Goal: Transaction & Acquisition: Subscribe to service/newsletter

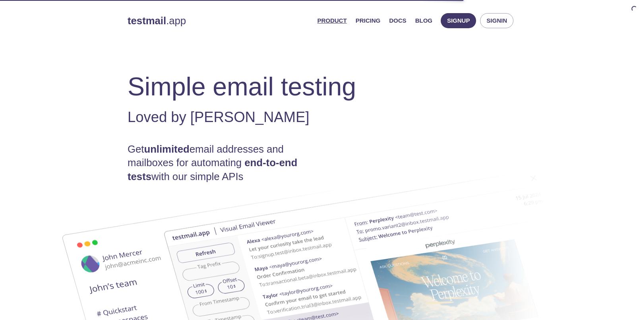
click at [389, 22] on span "Product Pricing Docs Blog" at bounding box center [375, 20] width 124 height 19
click at [381, 22] on link "Pricing" at bounding box center [368, 21] width 25 height 10
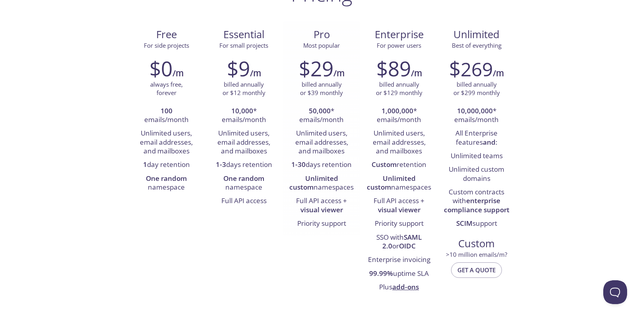
scroll to position [80, 0]
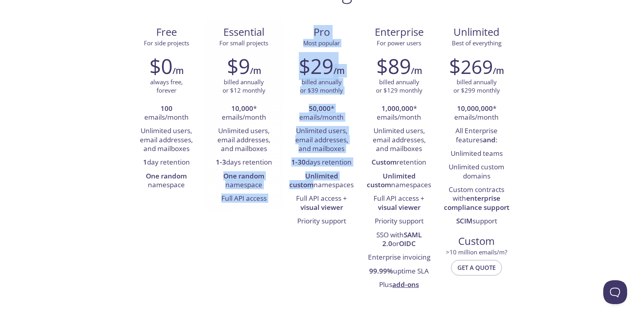
drag, startPoint x: 355, startPoint y: 176, endPoint x: 280, endPoint y: 174, distance: 75.2
click at [280, 174] on div "Free For side projects $0 /m always free, forever 100 emails/month Unlimited us…" at bounding box center [322, 158] width 388 height 278
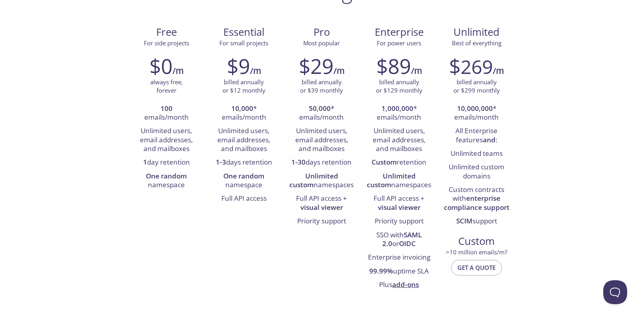
click at [348, 193] on li "Full API access + visual viewer" at bounding box center [322, 203] width 66 height 23
drag, startPoint x: 348, startPoint y: 232, endPoint x: 286, endPoint y: 198, distance: 71.5
click at [286, 198] on div "$29 /m billed annually or $39 monthly 50,000 * emails/month Unlimited users, em…" at bounding box center [322, 141] width 78 height 185
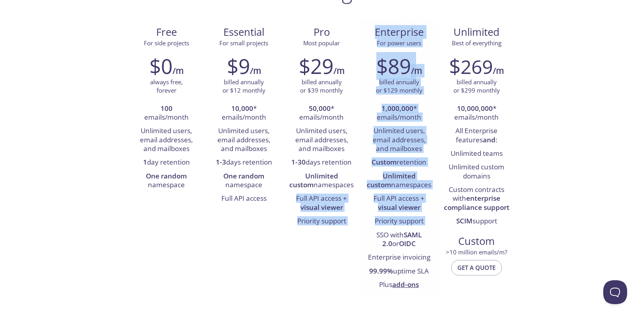
drag, startPoint x: 354, startPoint y: 226, endPoint x: 370, endPoint y: 234, distance: 17.6
click at [370, 234] on div "Free For side projects $0 /m always free, forever 100 emails/month Unlimited us…" at bounding box center [322, 158] width 388 height 278
click at [370, 234] on li "SSO with SAML 2.0 or OIDC" at bounding box center [400, 240] width 66 height 23
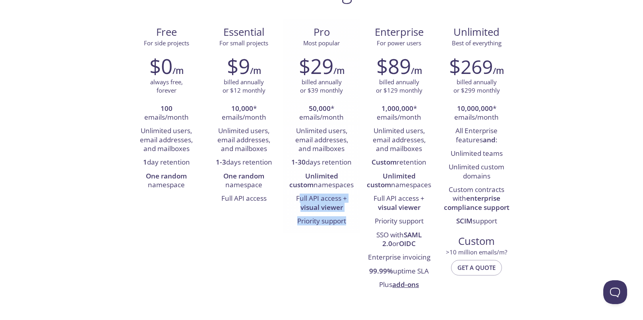
drag, startPoint x: 351, startPoint y: 226, endPoint x: 298, endPoint y: 198, distance: 60.3
click at [298, 198] on ul "50,000 * emails/month Unlimited users, email addresses, and mailboxes 1-30 days…" at bounding box center [322, 165] width 66 height 126
click at [297, 198] on li "Full API access + visual viewer" at bounding box center [322, 203] width 66 height 23
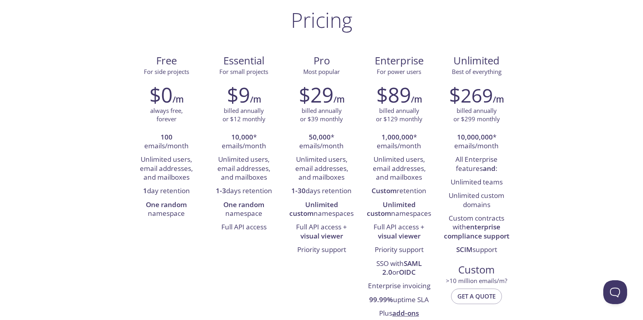
drag, startPoint x: 62, startPoint y: 130, endPoint x: 71, endPoint y: 131, distance: 9.6
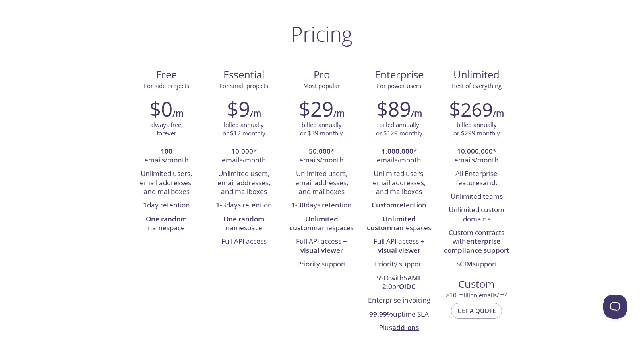
scroll to position [52, 0]
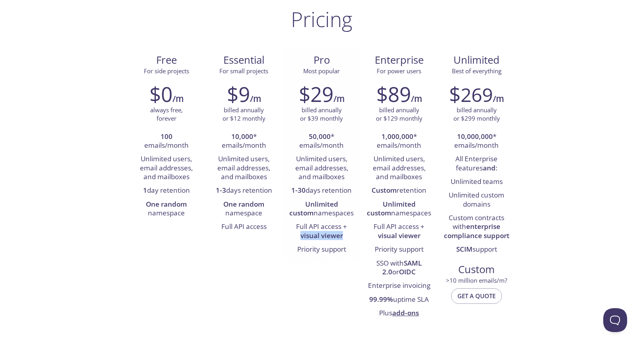
drag, startPoint x: 299, startPoint y: 239, endPoint x: 354, endPoint y: 234, distance: 55.1
click at [354, 234] on li "Full API access + visual viewer" at bounding box center [322, 231] width 66 height 23
drag, startPoint x: 352, startPoint y: 253, endPoint x: 291, endPoint y: 196, distance: 82.2
click at [291, 197] on ul "50,000 * emails/month Unlimited users, email addresses, and mailboxes 1-30 days…" at bounding box center [322, 193] width 66 height 126
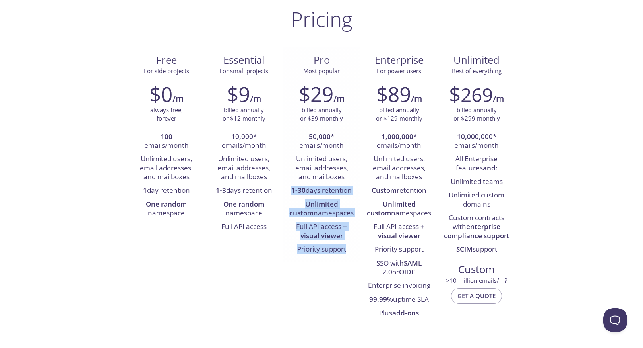
click at [291, 196] on li "1-30 days retention" at bounding box center [322, 191] width 66 height 14
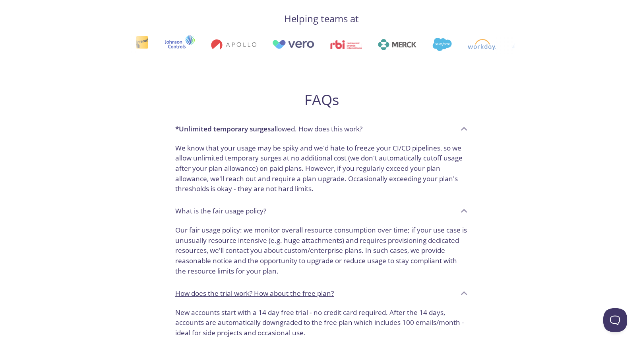
drag, startPoint x: 377, startPoint y: 221, endPoint x: 379, endPoint y: 198, distance: 22.8
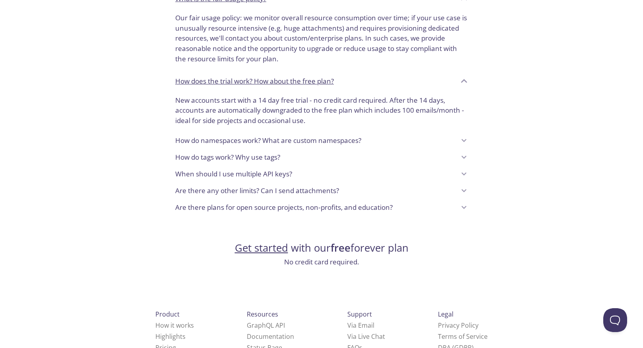
scroll to position [628, 0]
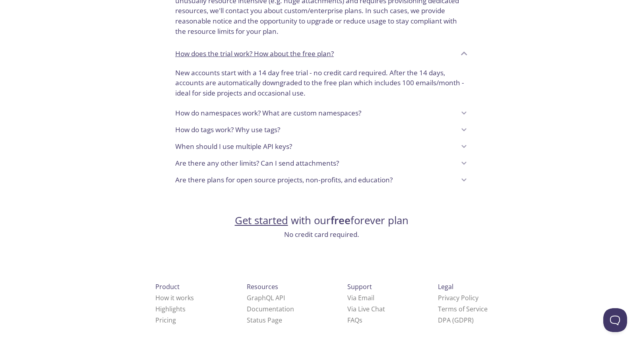
drag, startPoint x: 137, startPoint y: 228, endPoint x: 134, endPoint y: 256, distance: 28.4
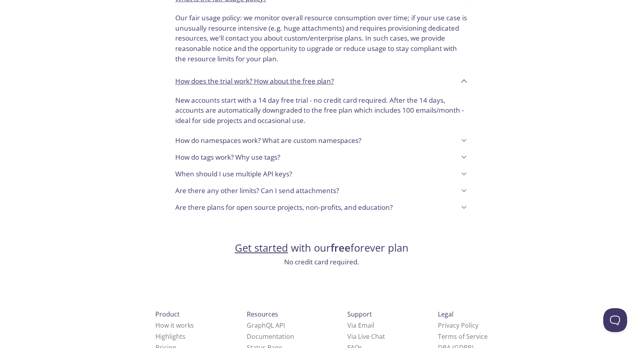
scroll to position [0, 0]
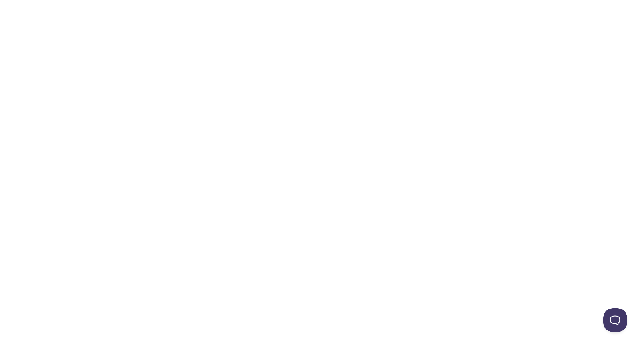
drag, startPoint x: 174, startPoint y: 265, endPoint x: 157, endPoint y: 36, distance: 229.6
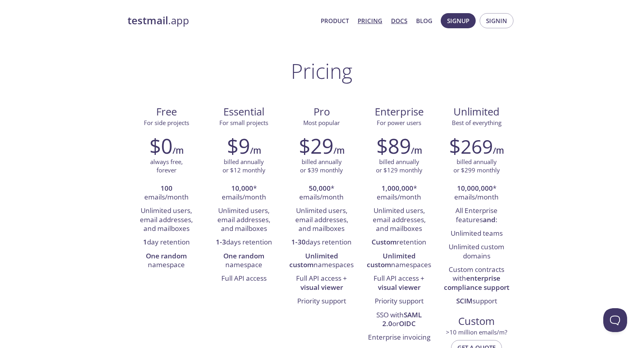
click at [399, 24] on link "Docs" at bounding box center [399, 21] width 16 height 10
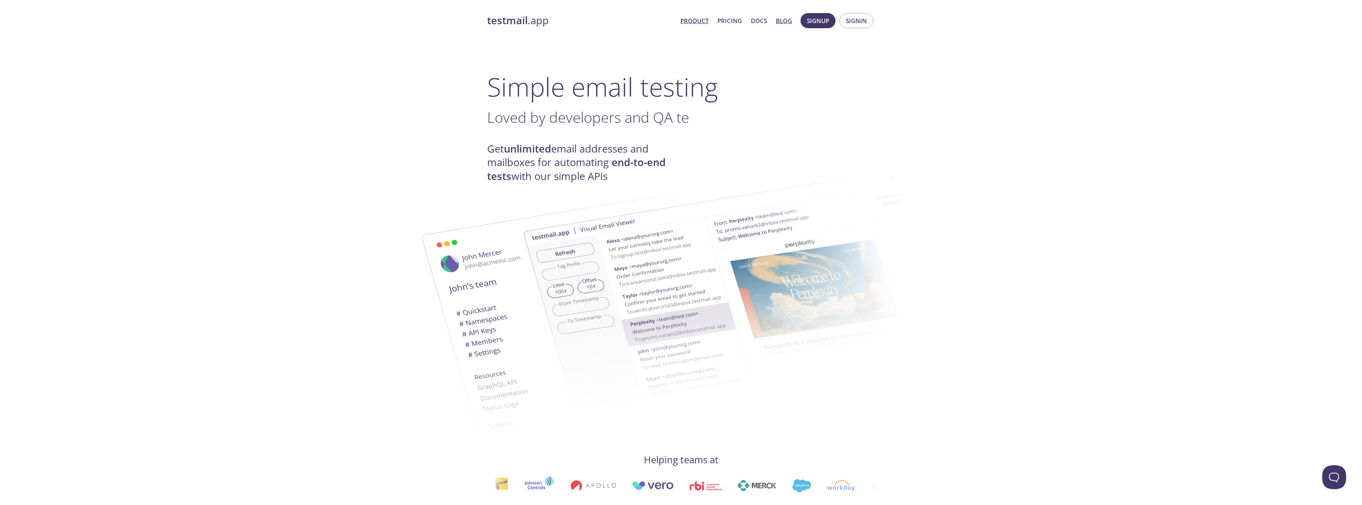
click at [789, 21] on link "Blog" at bounding box center [784, 21] width 16 height 10
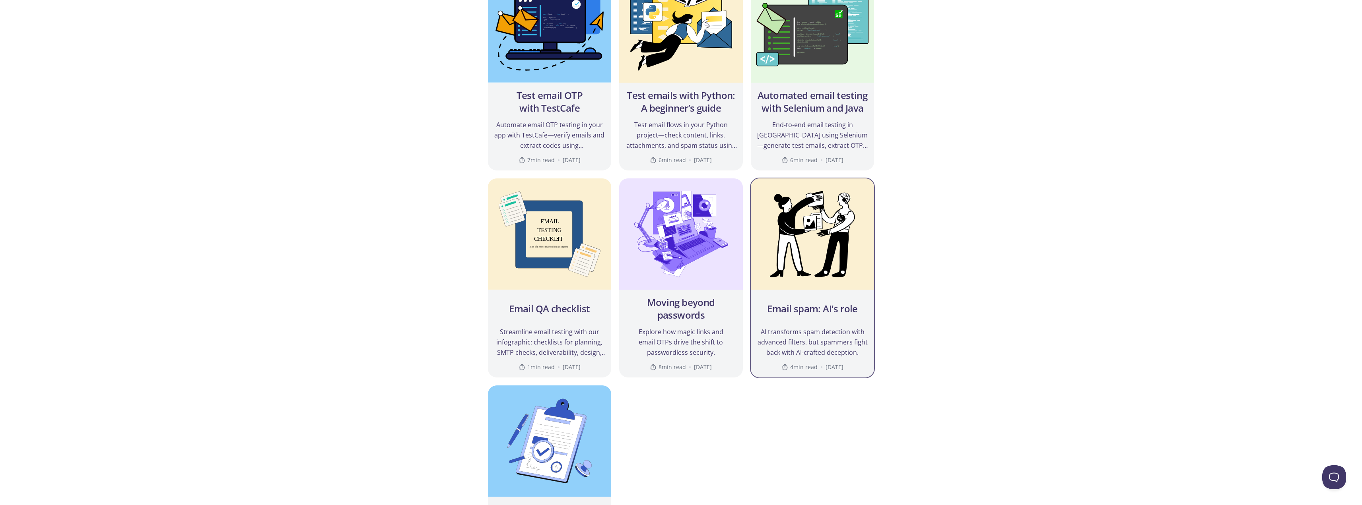
scroll to position [835, 0]
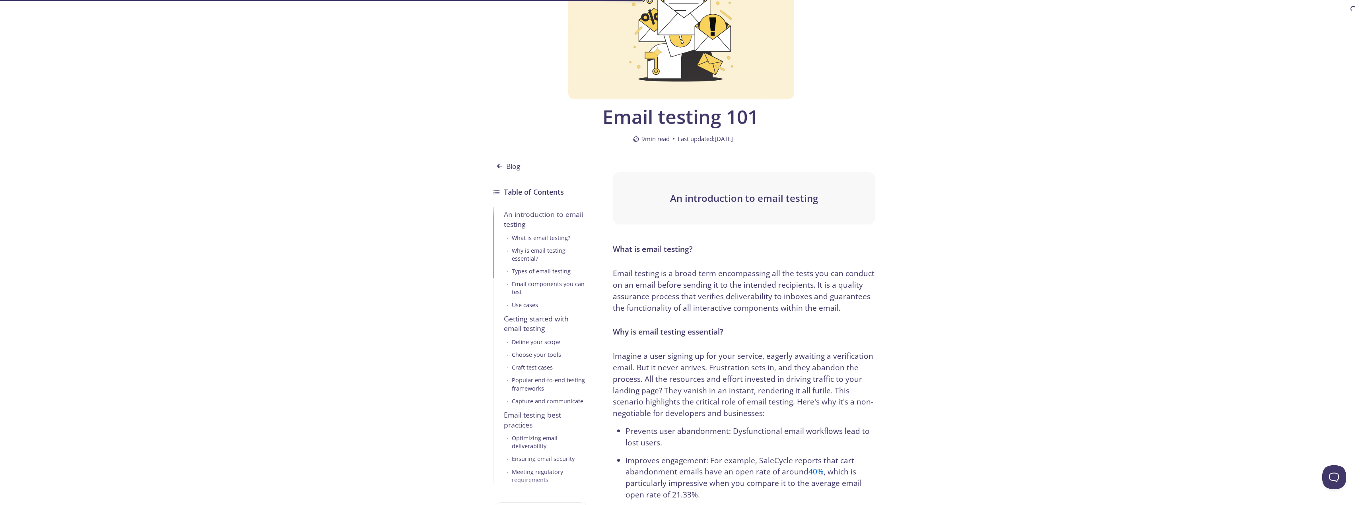
scroll to position [239, 0]
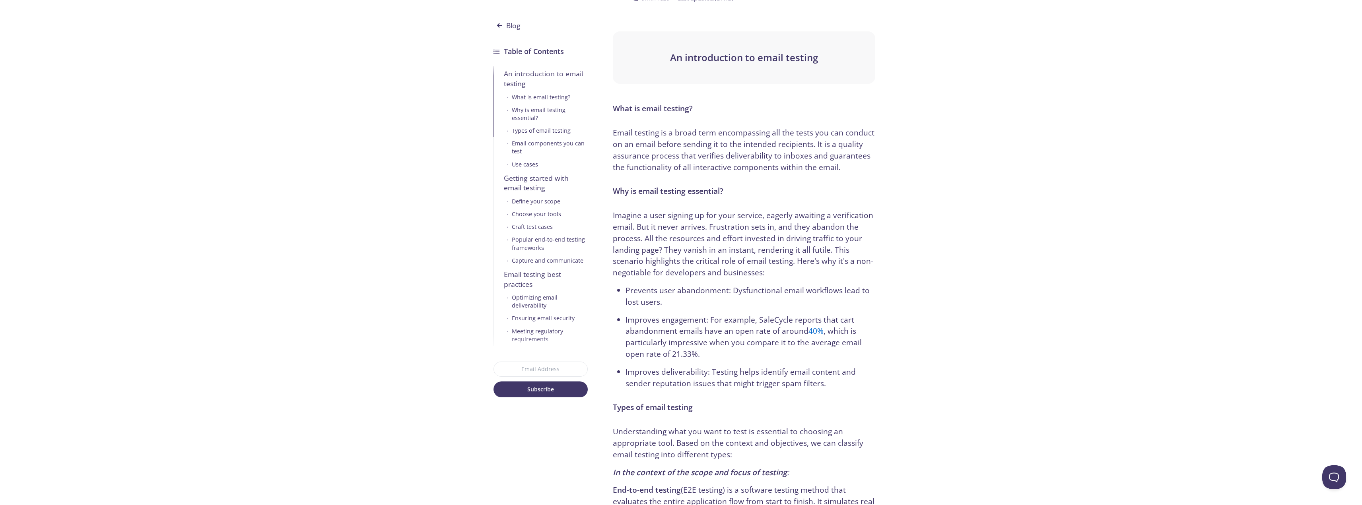
click at [533, 338] on div "Meeting regulatory requirements" at bounding box center [550, 336] width 76 height 16
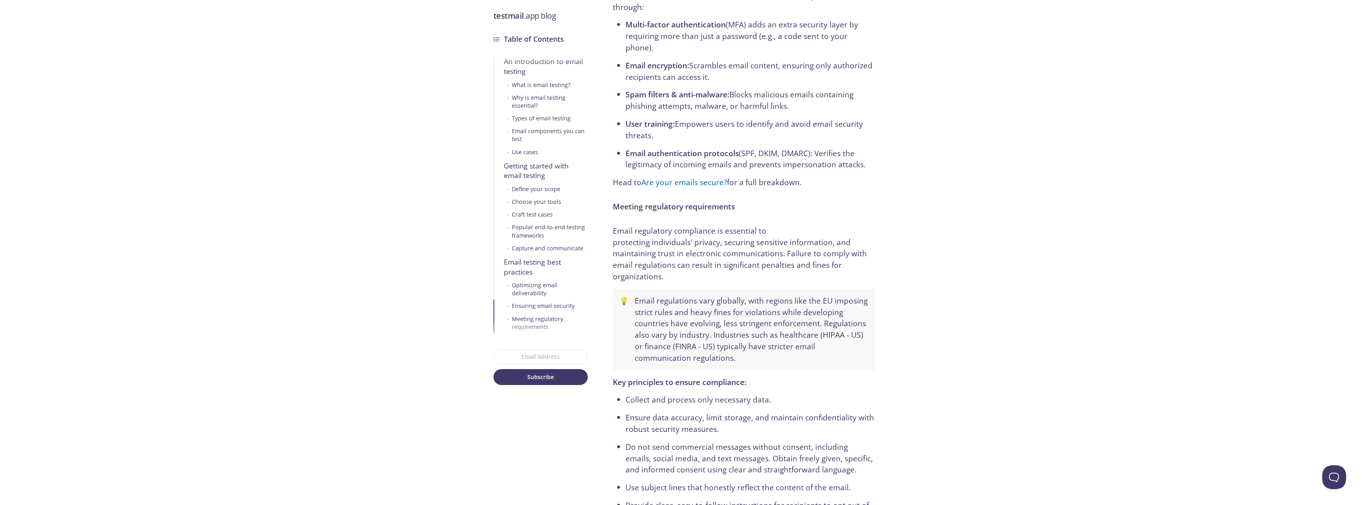
drag, startPoint x: 428, startPoint y: 333, endPoint x: 448, endPoint y: 196, distance: 138.7
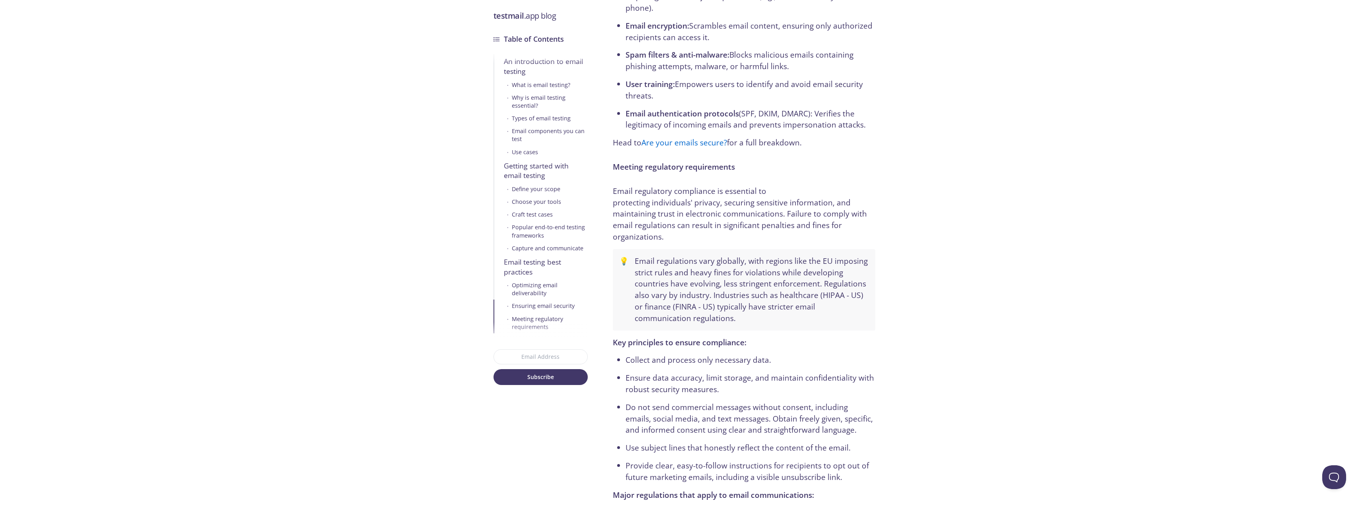
scroll to position [4049, 0]
click at [540, 85] on div "What is email testing?" at bounding box center [541, 85] width 58 height 8
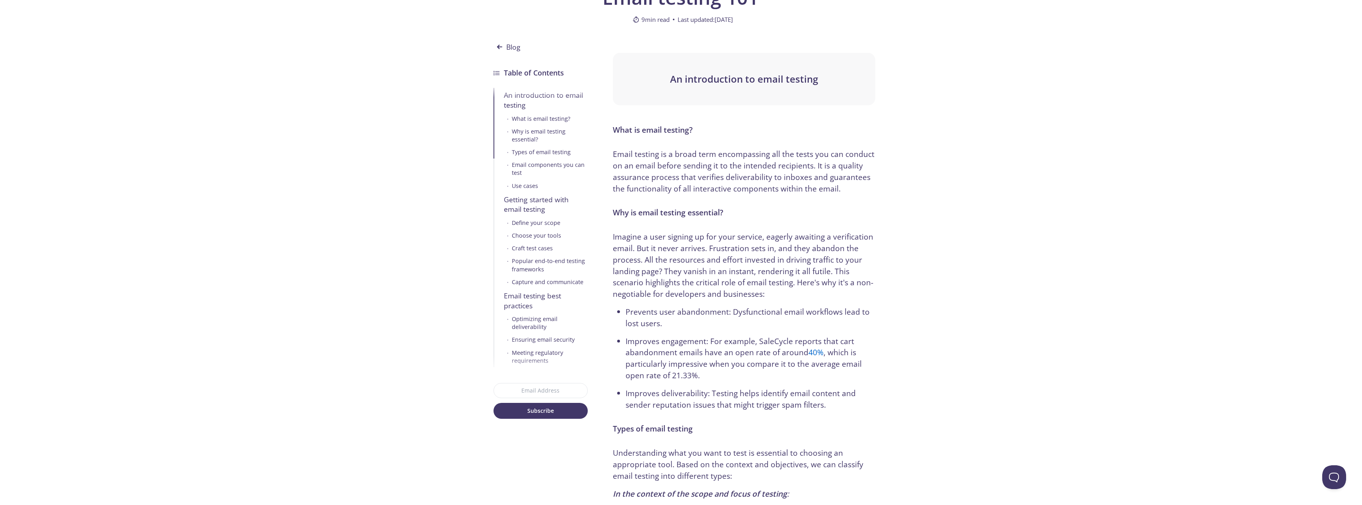
scroll to position [216, 0]
click at [536, 324] on div "Optimizing email deliverability" at bounding box center [550, 325] width 76 height 16
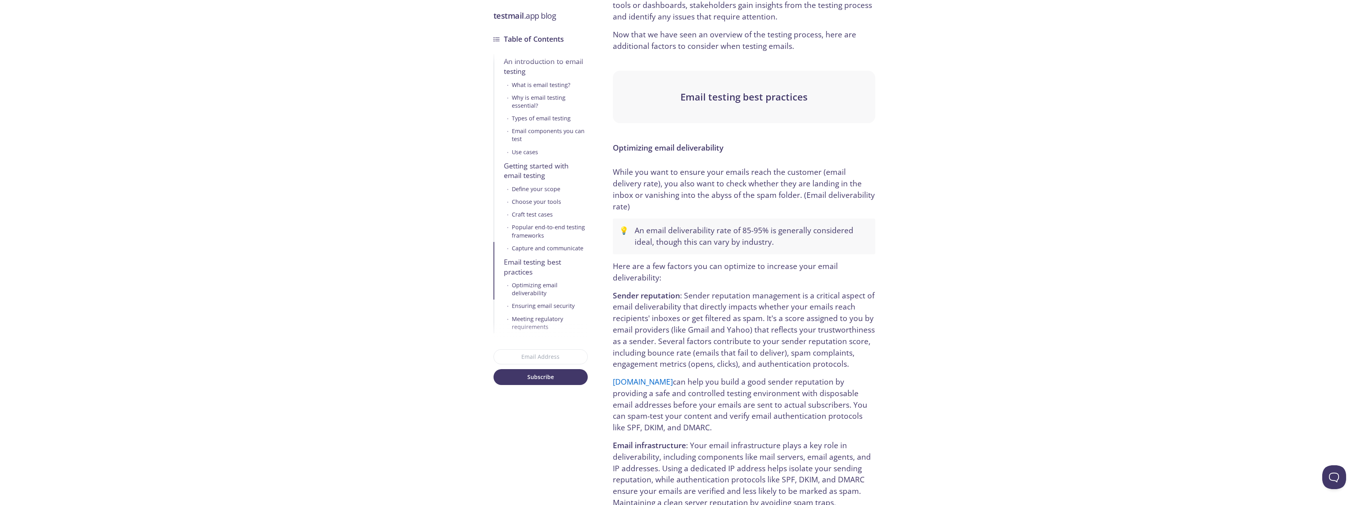
scroll to position [3347, 0]
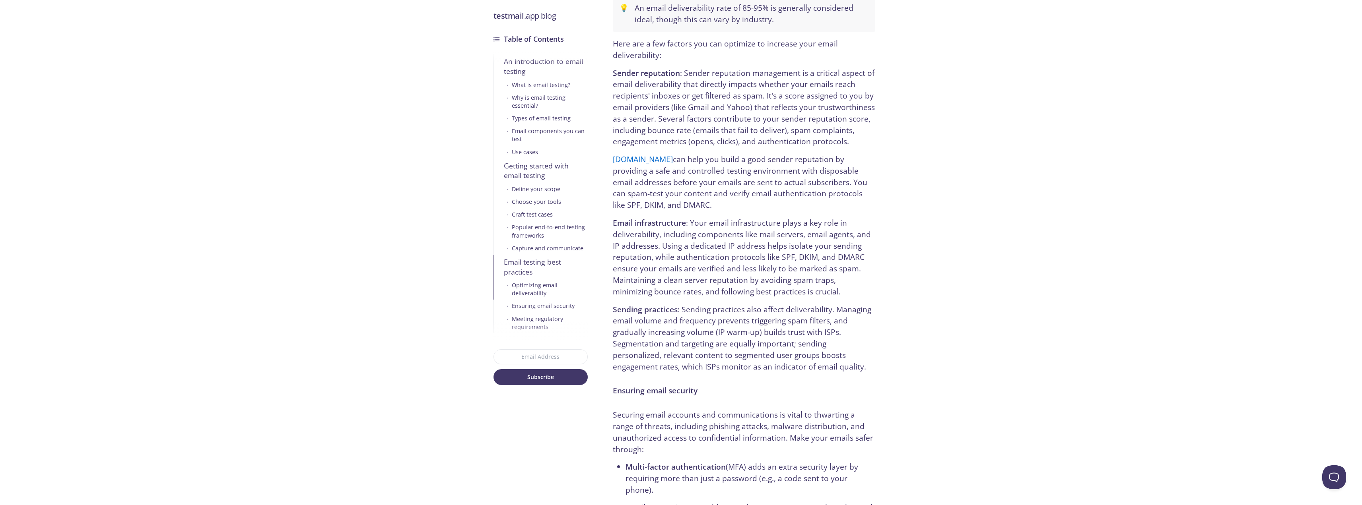
drag, startPoint x: 731, startPoint y: 325, endPoint x: 729, endPoint y: 386, distance: 60.9
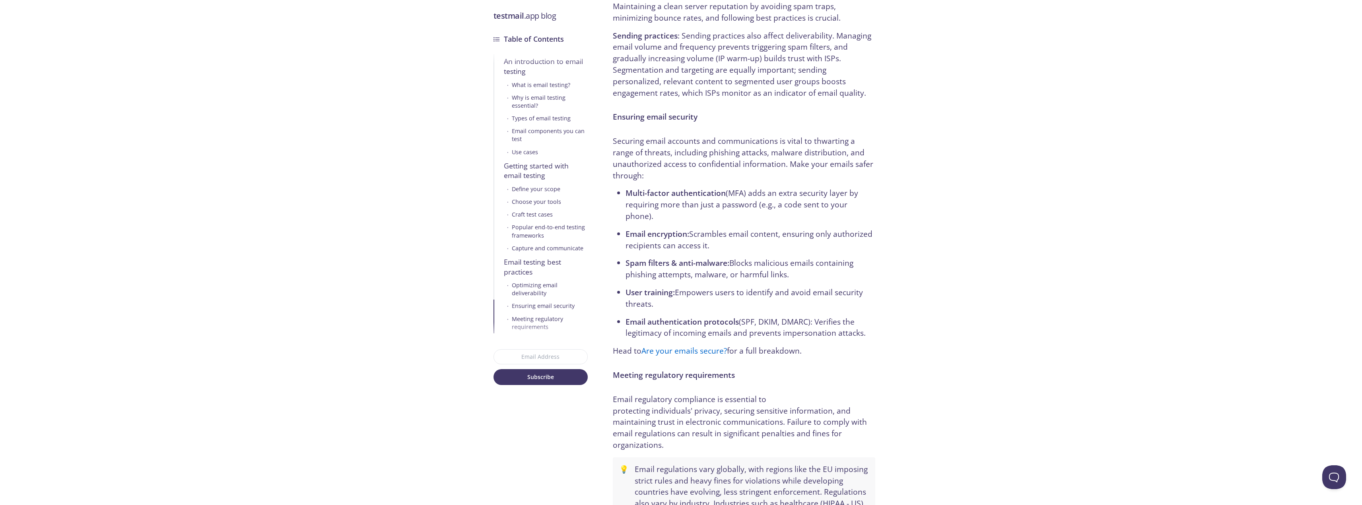
scroll to position [4003, 0]
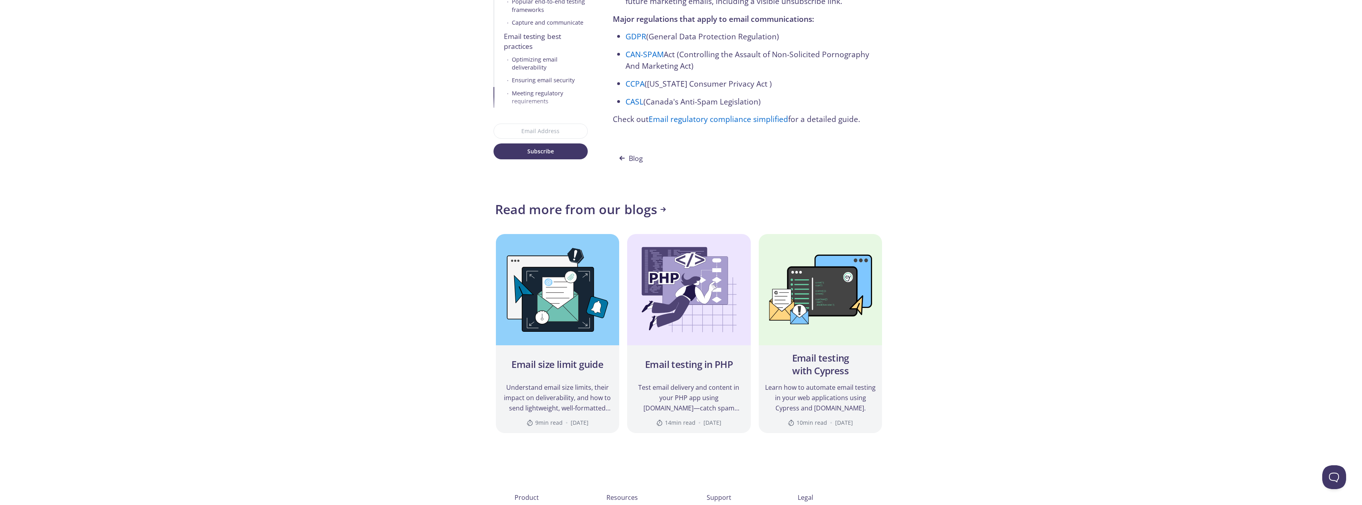
drag, startPoint x: 382, startPoint y: 335, endPoint x: 384, endPoint y: 321, distance: 14.5
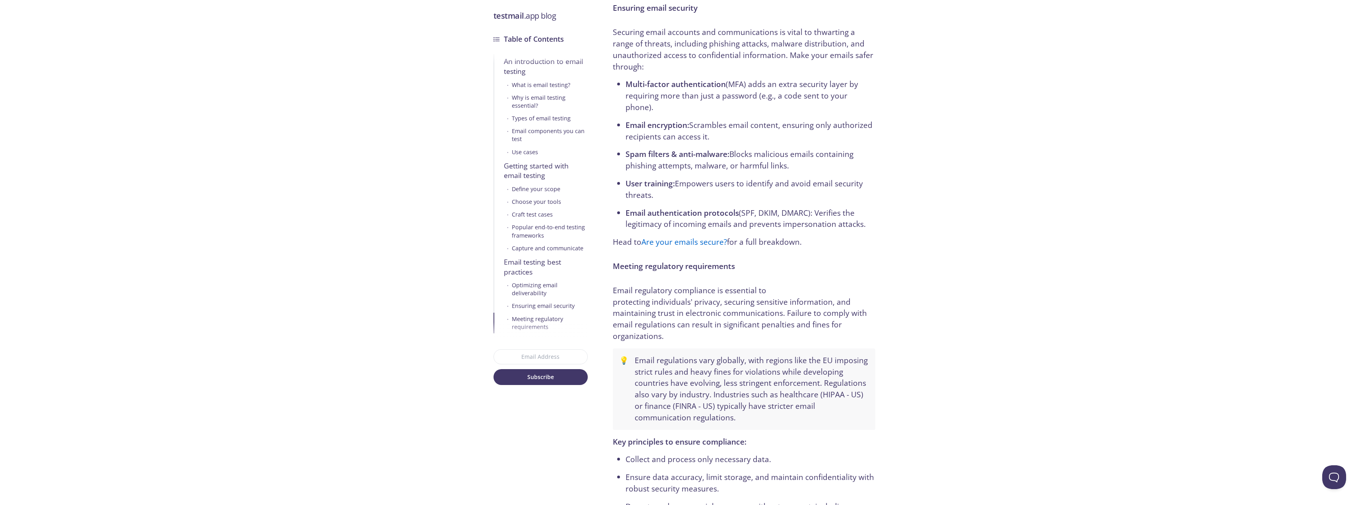
drag, startPoint x: 253, startPoint y: 178, endPoint x: 169, endPoint y: -48, distance: 240.7
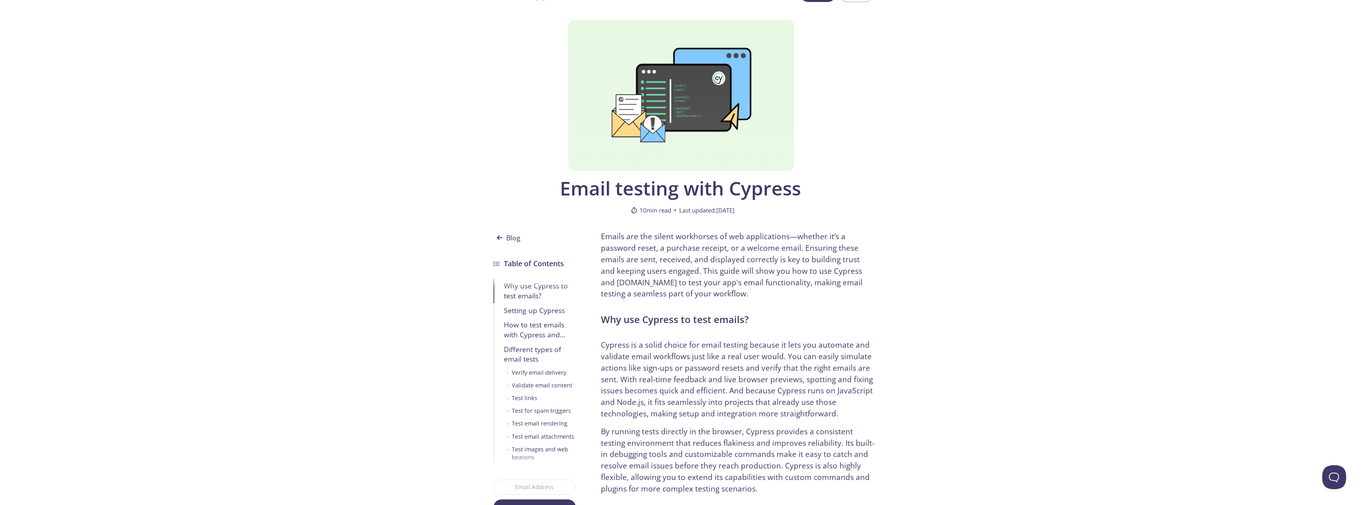
drag, startPoint x: 439, startPoint y: 235, endPoint x: 441, endPoint y: 305, distance: 70.0
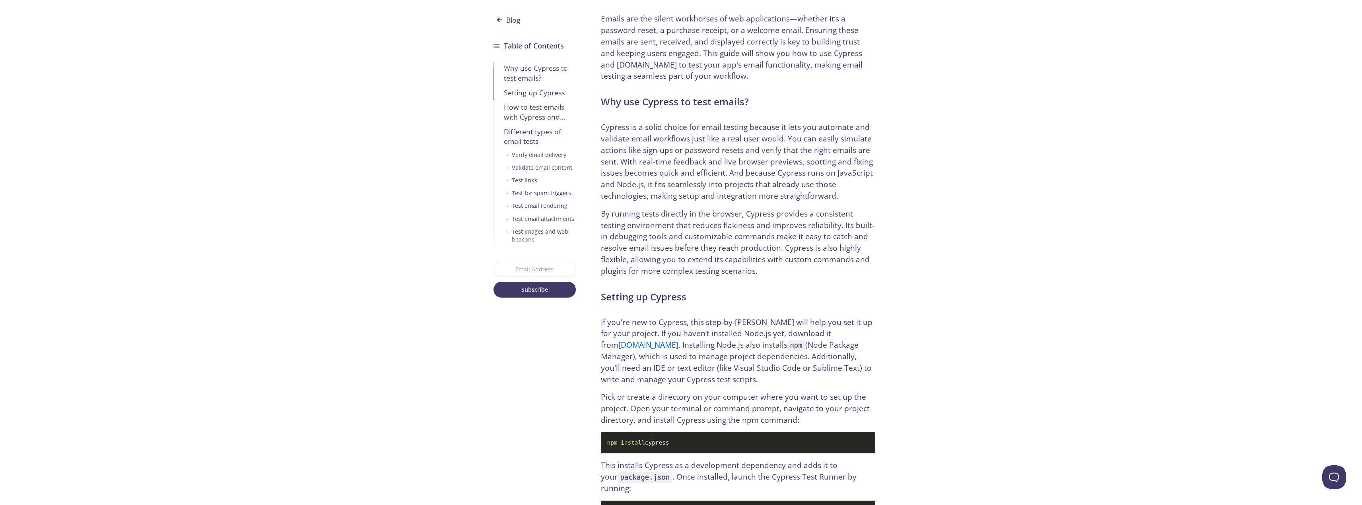
click at [525, 237] on div "Test images and web beacons" at bounding box center [544, 236] width 64 height 16
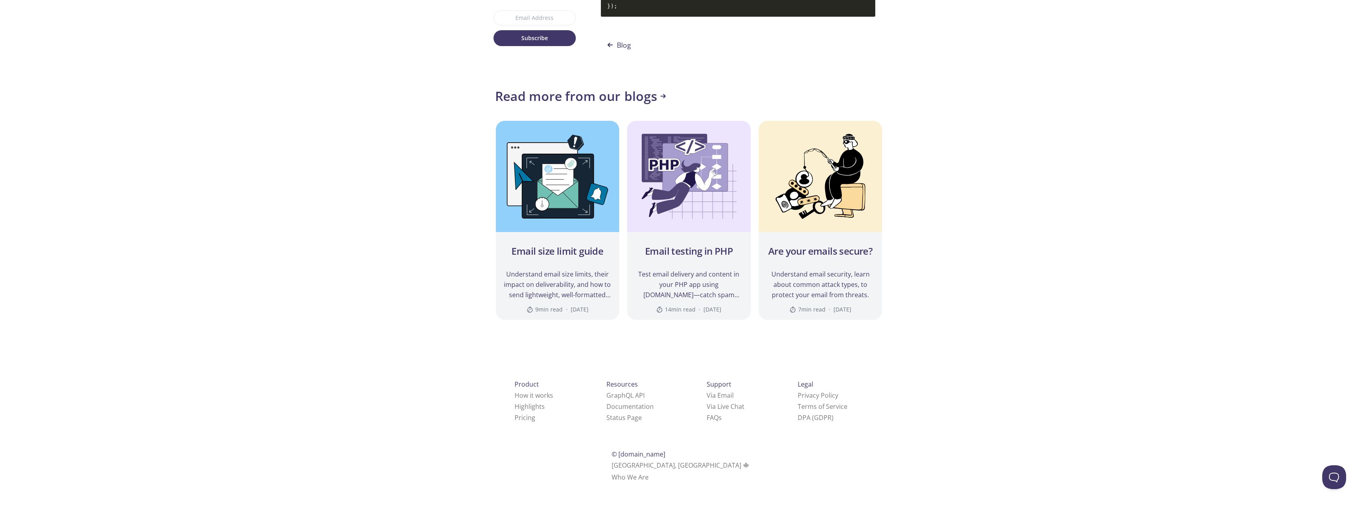
scroll to position [4389, 0]
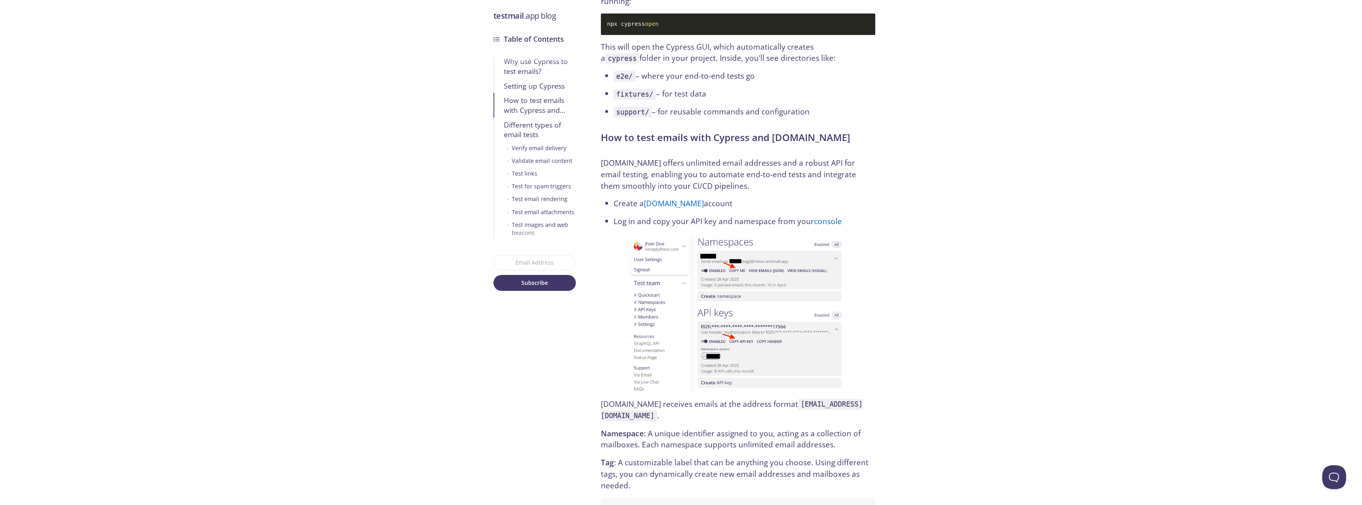
scroll to position [724, 0]
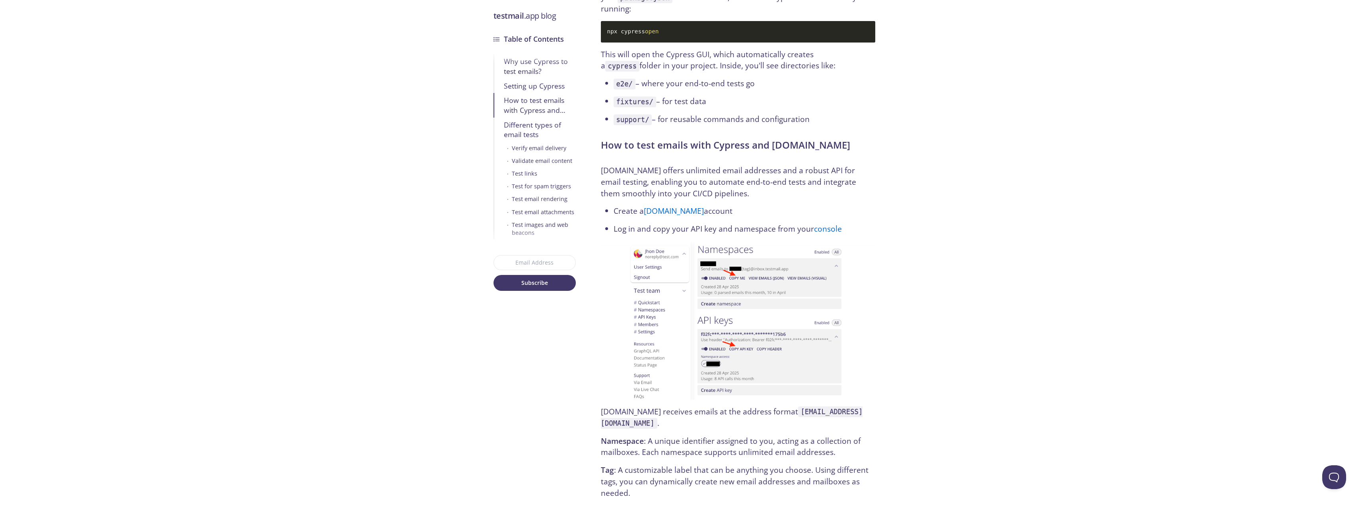
click at [546, 109] on div "How to test emails with Cypress and testmail.app" at bounding box center [540, 104] width 72 height 19
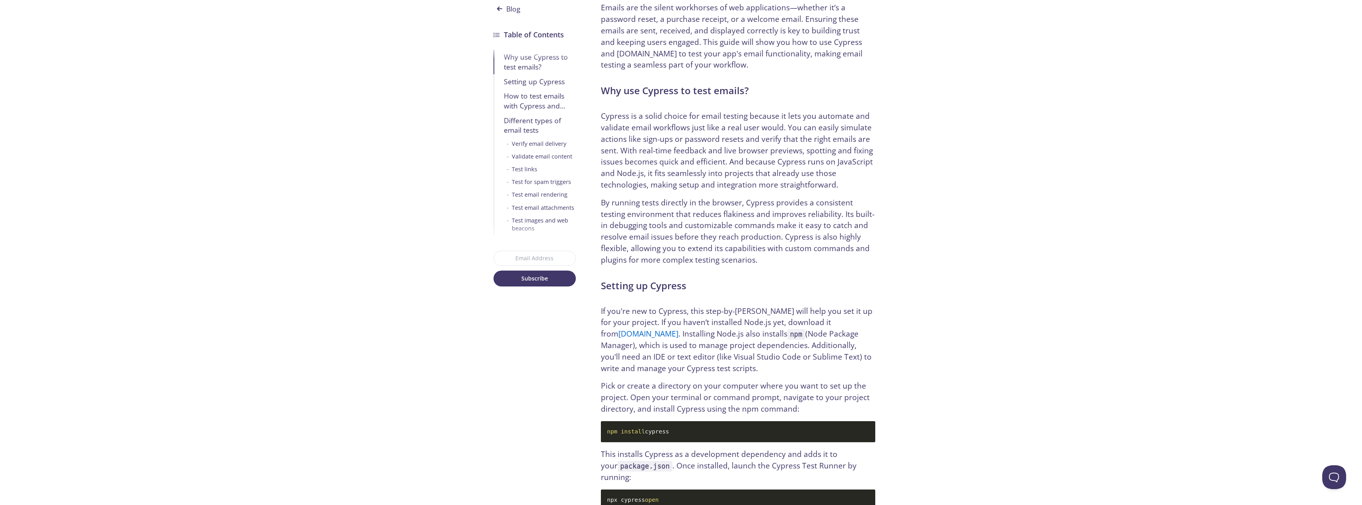
scroll to position [0, 0]
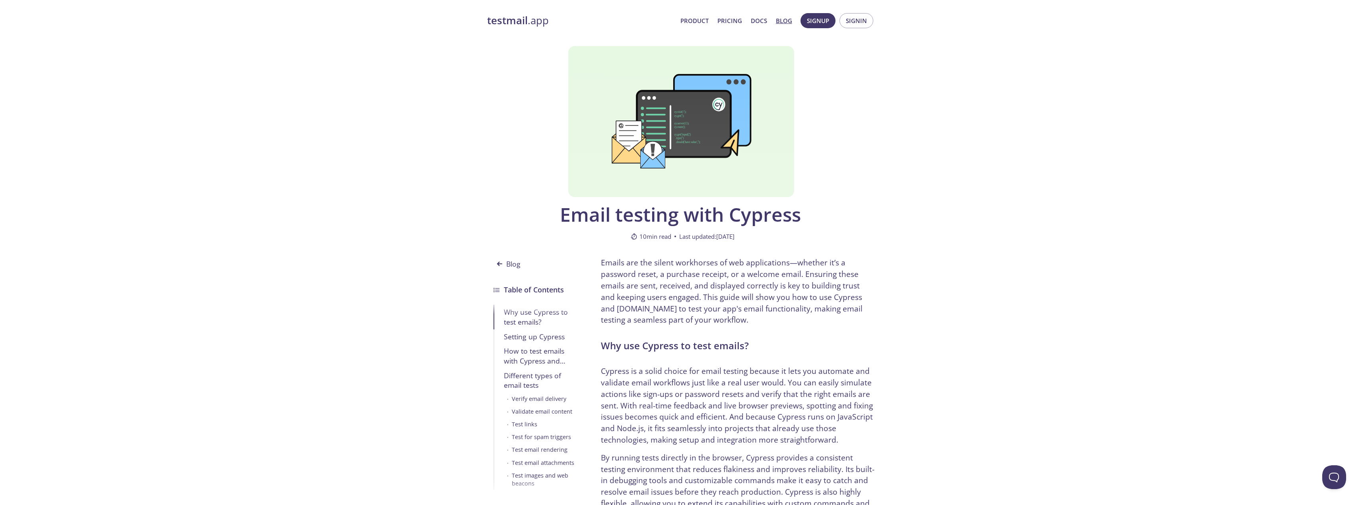
drag, startPoint x: 356, startPoint y: 289, endPoint x: 362, endPoint y: 14, distance: 275.2
click at [520, 291] on h3 "Table of Contents" at bounding box center [534, 289] width 60 height 11
click at [493, 263] on span "Blog" at bounding box center [509, 263] width 32 height 15
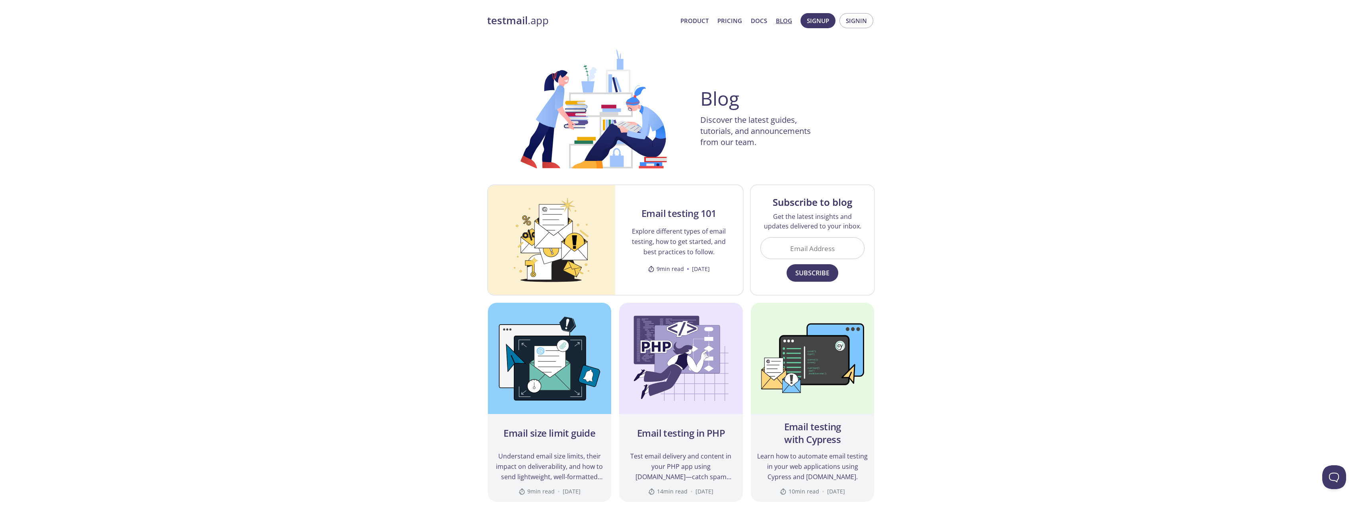
drag, startPoint x: 995, startPoint y: 383, endPoint x: 984, endPoint y: 178, distance: 205.1
click at [728, 19] on link "Pricing" at bounding box center [729, 21] width 25 height 10
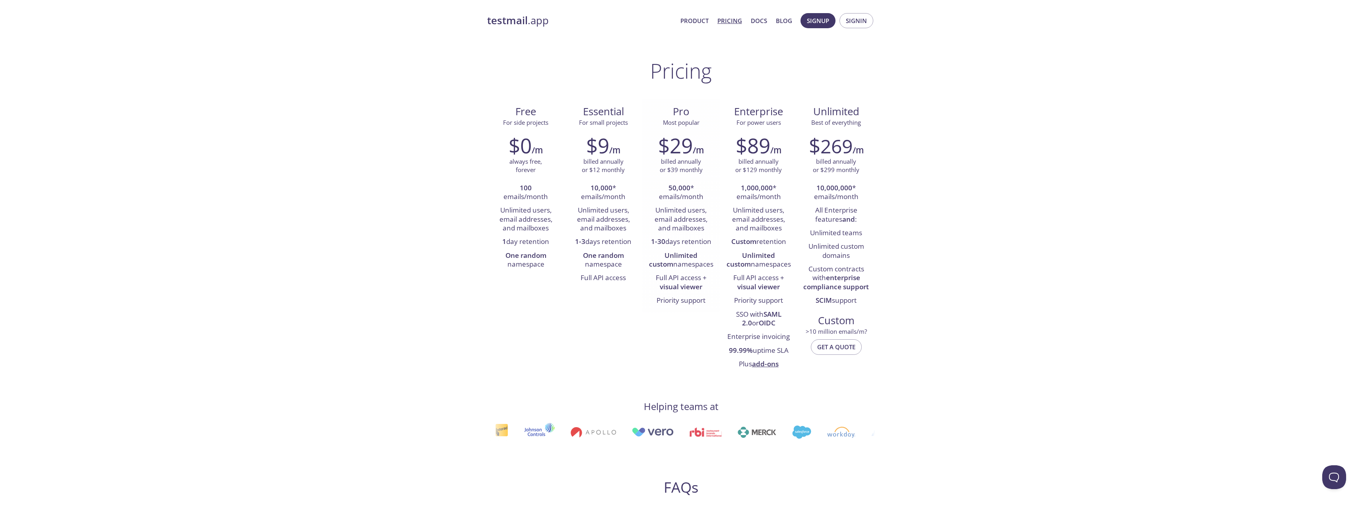
click at [672, 288] on strong "visual viewer" at bounding box center [681, 286] width 43 height 9
drag, startPoint x: 701, startPoint y: 287, endPoint x: 661, endPoint y: 287, distance: 41.0
click at [664, 287] on strong "visual viewer" at bounding box center [681, 286] width 43 height 9
click at [661, 287] on strong "visual viewer" at bounding box center [681, 286] width 43 height 9
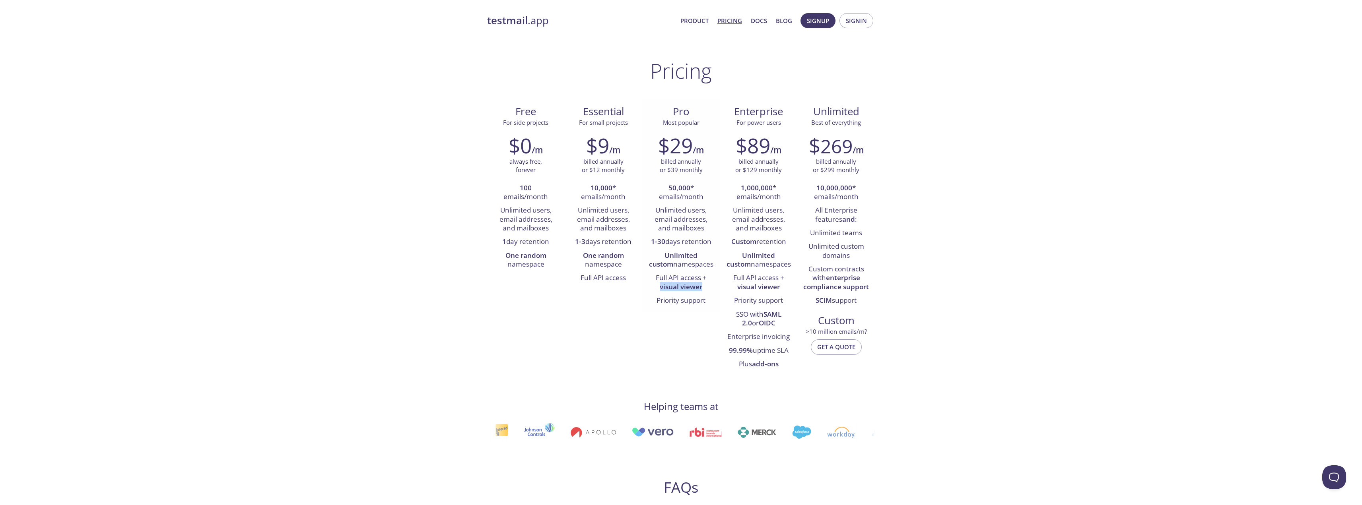
drag, startPoint x: 657, startPoint y: 287, endPoint x: 710, endPoint y: 285, distance: 53.3
click at [710, 285] on li "Full API access + visual viewer" at bounding box center [681, 283] width 66 height 23
click at [697, 24] on link "Product" at bounding box center [694, 21] width 28 height 10
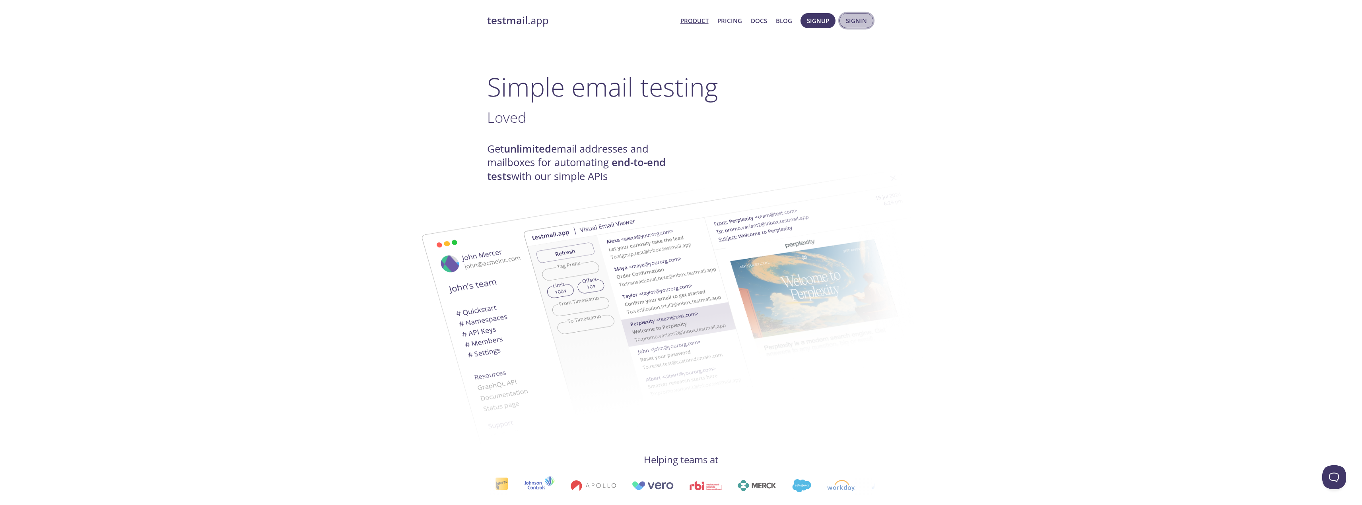
click at [851, 19] on span "Signin" at bounding box center [856, 21] width 21 height 10
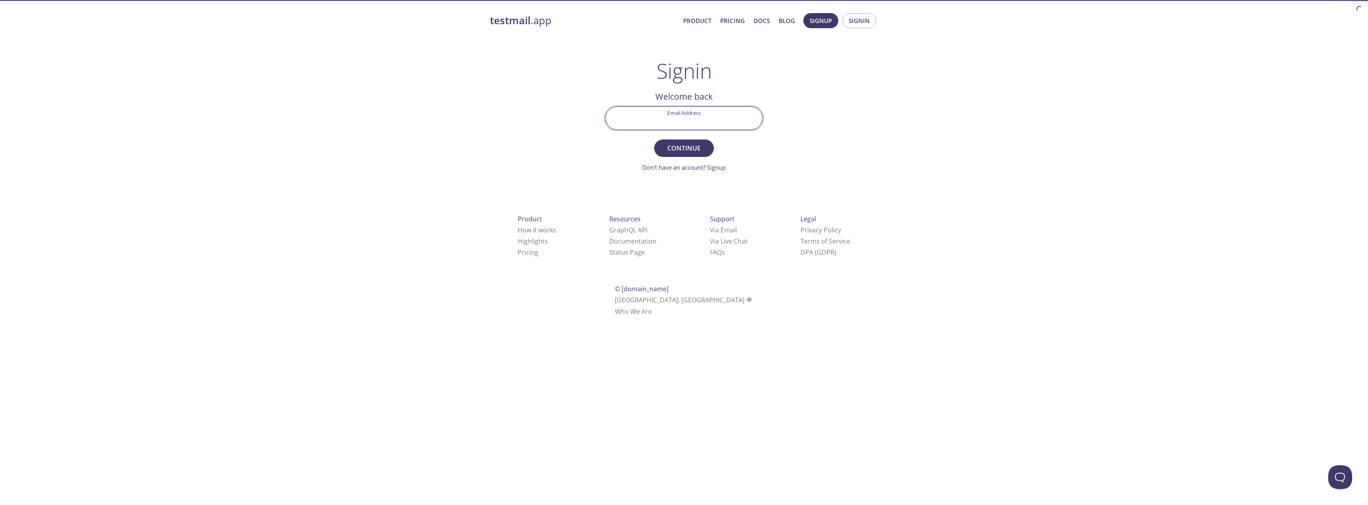
click at [664, 118] on input "Email Address" at bounding box center [684, 118] width 157 height 23
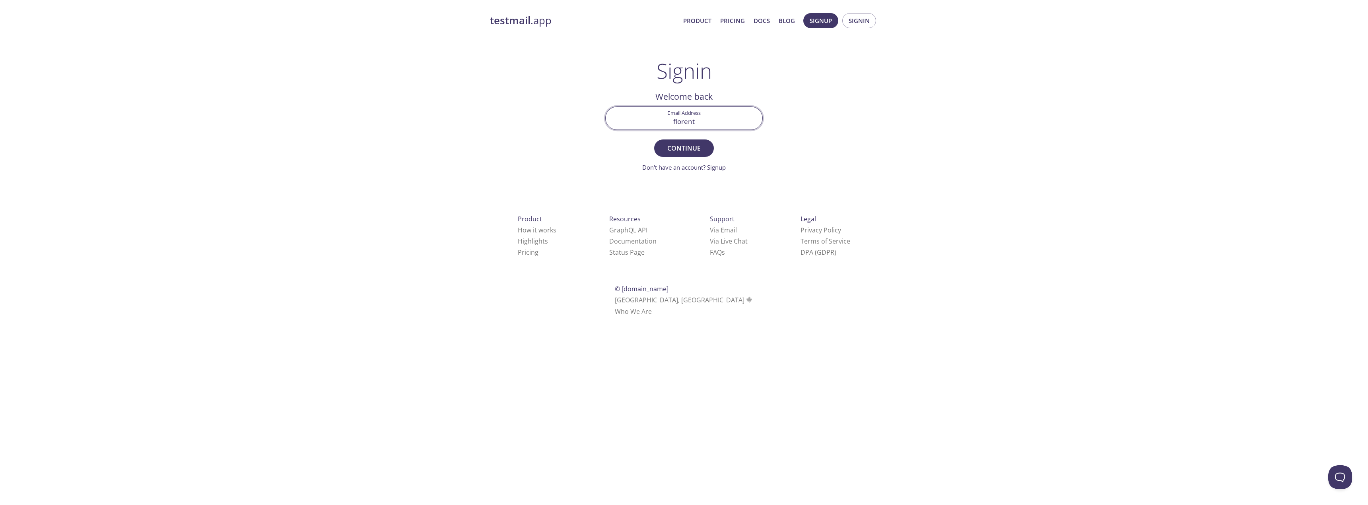
type input "florent.mauer@fleetback.com"
click at [654, 140] on button "Continue" at bounding box center [684, 148] width 60 height 17
click at [814, 106] on div "testmail .app Product Pricing Docs Blog Signup Signin Signin Unknown email - tr…" at bounding box center [683, 174] width 407 height 332
click at [818, 19] on span "Signup" at bounding box center [821, 21] width 22 height 10
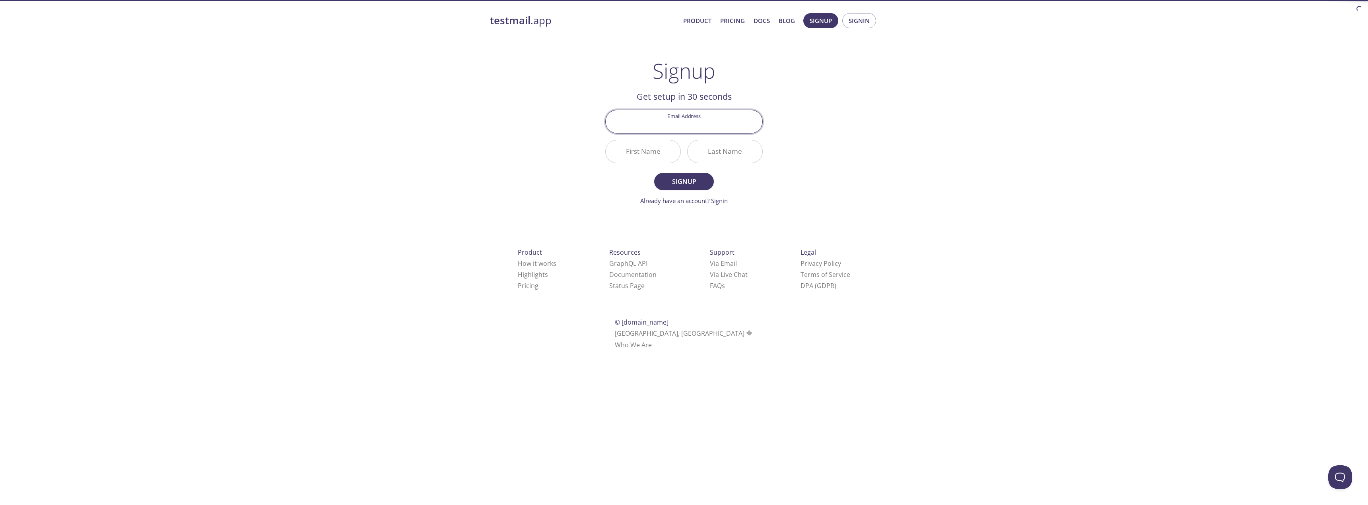
click at [705, 123] on input "Email Address" at bounding box center [684, 121] width 157 height 23
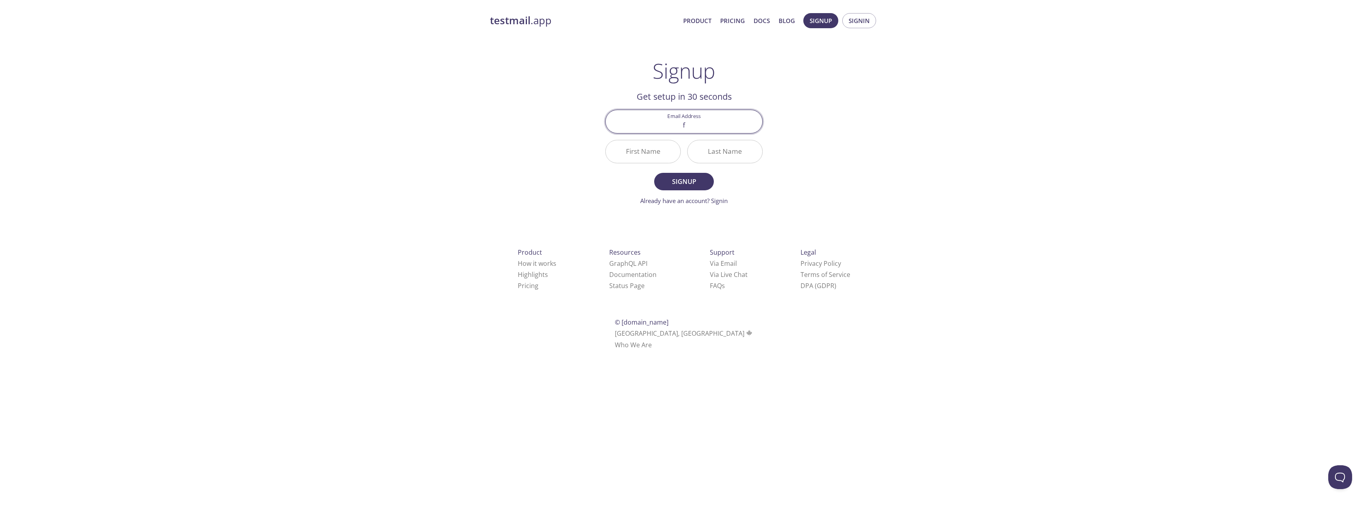
type input "florent.mauer@fleetback.com"
click at [656, 161] on input "First Name" at bounding box center [643, 151] width 75 height 23
type input "F"
type input "M"
click at [677, 176] on span "Signup" at bounding box center [684, 181] width 42 height 11
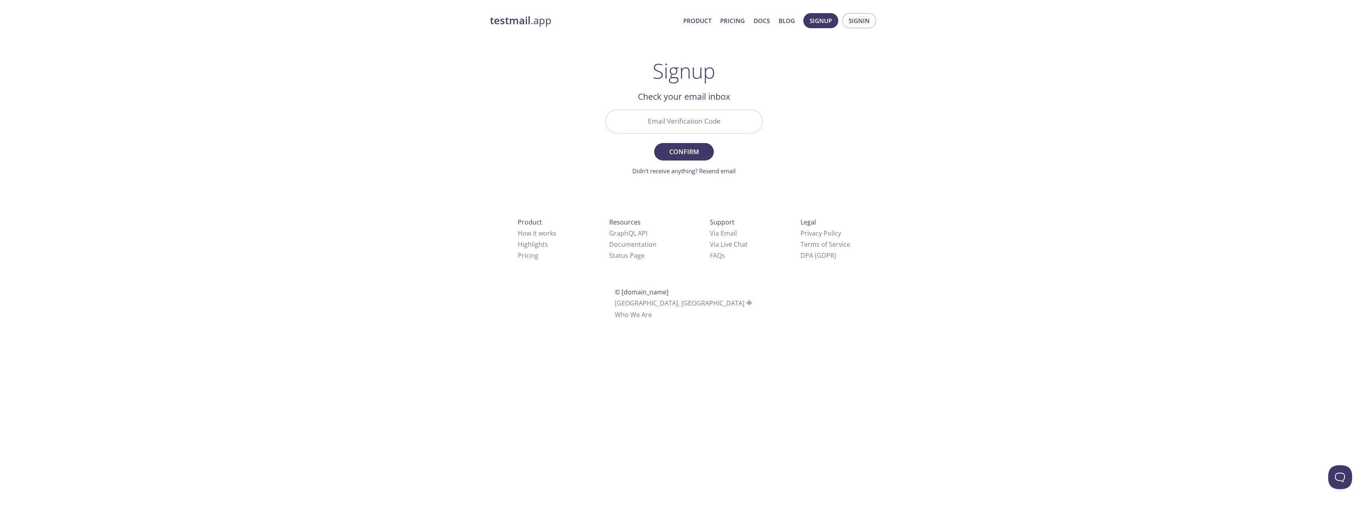
click at [670, 112] on input "Email Verification Code" at bounding box center [684, 121] width 157 height 23
click at [713, 125] on input "Email Verification Code" at bounding box center [684, 121] width 157 height 23
paste input "ABURQKP"
type input "ABURQKP"
click at [591, 154] on div "testmail .app Product Pricing Docs Blog Signup Signin Signup Get setup in 30 se…" at bounding box center [683, 175] width 407 height 335
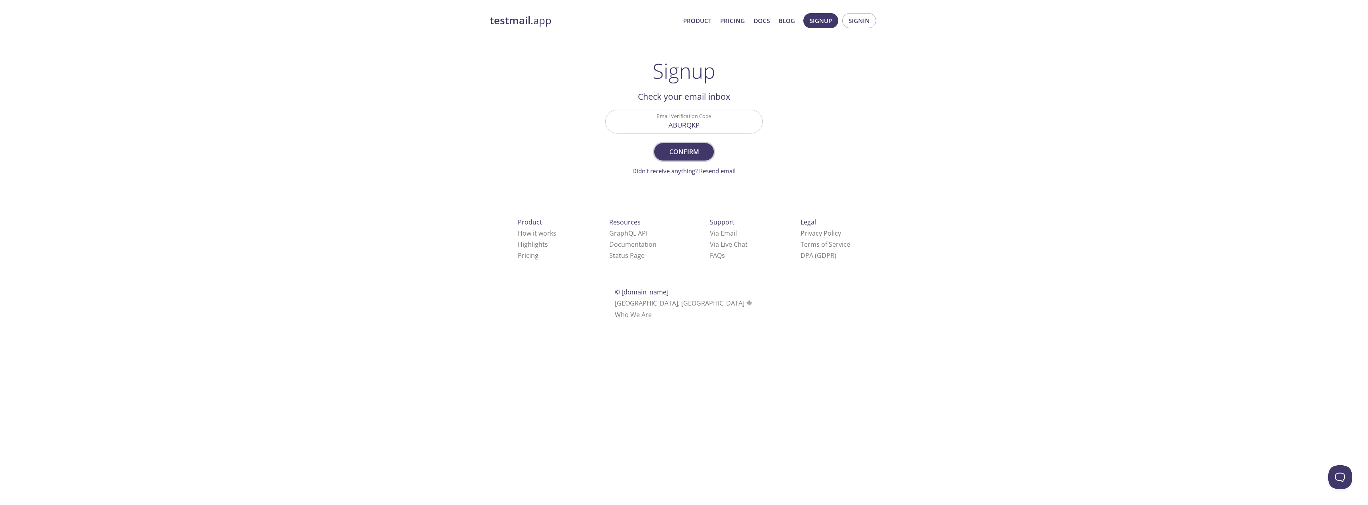
click at [693, 150] on span "Confirm" at bounding box center [684, 151] width 42 height 11
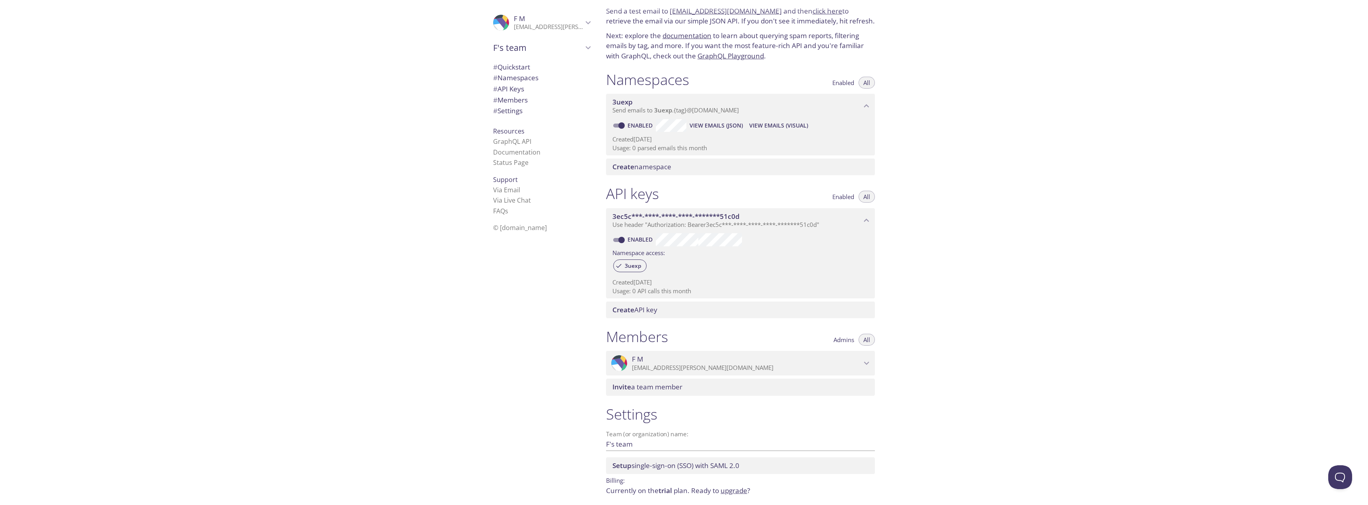
scroll to position [60, 0]
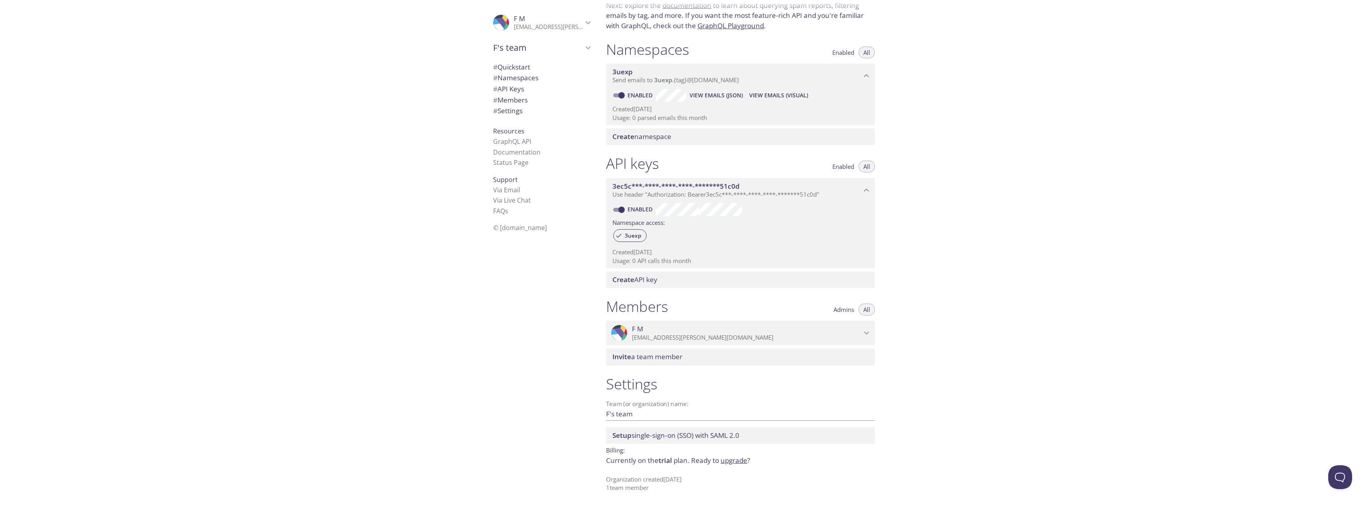
drag, startPoint x: 543, startPoint y: 341, endPoint x: 557, endPoint y: 214, distance: 127.7
click at [514, 67] on span "# Quickstart" at bounding box center [511, 66] width 37 height 9
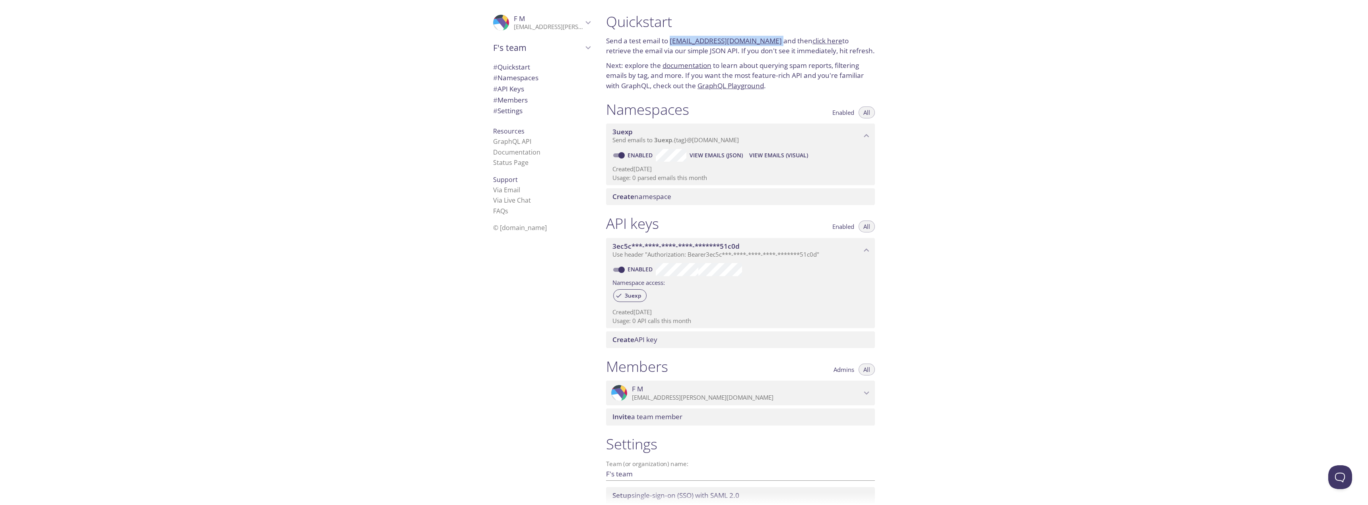
drag, startPoint x: 770, startPoint y: 41, endPoint x: 671, endPoint y: 39, distance: 99.4
click at [671, 39] on p "Send a test email to 3uexp.test@inbox.testmail.app and then click here to retri…" at bounding box center [740, 46] width 269 height 20
copy p "3uexp.test@inbox.testmail.app"
click at [929, 170] on div "Quickstart Send a test email to 3uexp.test@inbox.testmail.app and then click he…" at bounding box center [984, 252] width 768 height 505
click at [819, 39] on link "click here" at bounding box center [827, 40] width 30 height 9
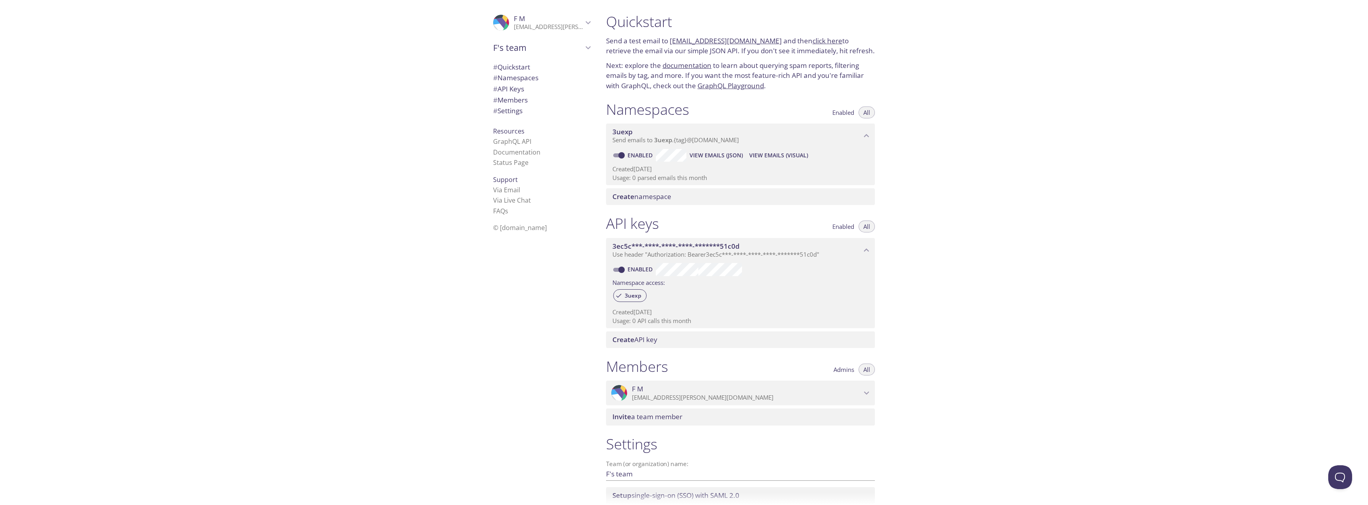
click at [773, 150] on button "View Emails (Visual)" at bounding box center [778, 155] width 65 height 13
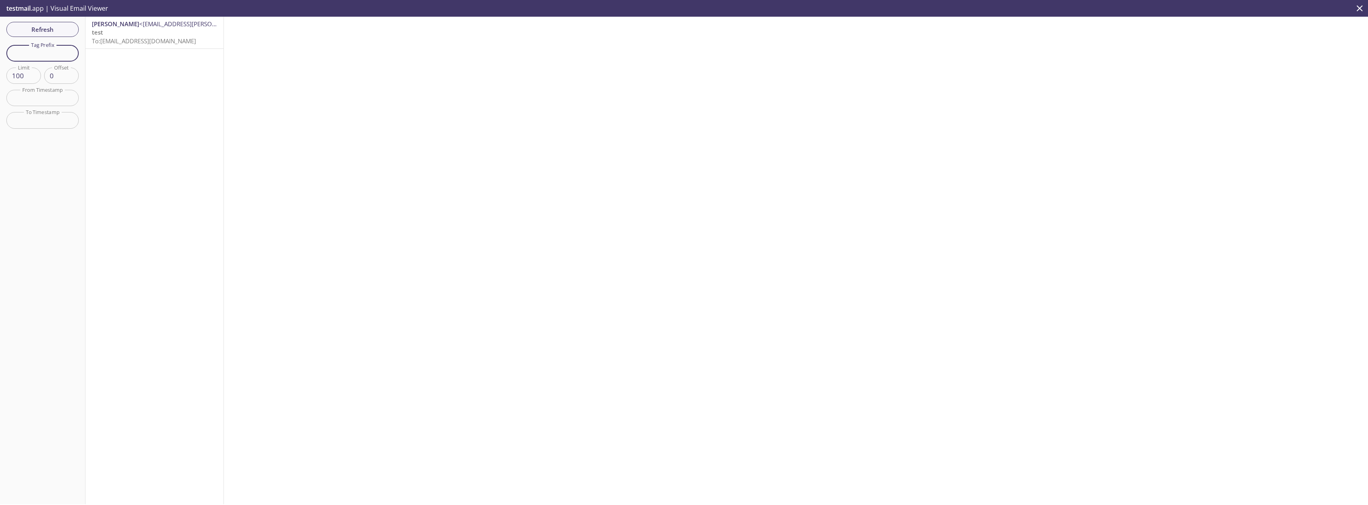
click at [54, 53] on input "text" at bounding box center [42, 53] width 72 height 16
click at [152, 108] on div "Florent Mauer <Florent.Mauer@fleetback.com> test To: 3uexp.test@inbox.testmail.…" at bounding box center [154, 261] width 138 height 488
click at [62, 32] on span "Refresh" at bounding box center [43, 29] width 60 height 10
click at [141, 66] on div "Florent Mauer <Florent.Mauer@fleetback.com> test To: 3uexp.test@inbox.testmail.…" at bounding box center [154, 261] width 138 height 488
click at [132, 35] on p "test To: 3uexp.test@inbox.testmail.app" at bounding box center [154, 36] width 125 height 17
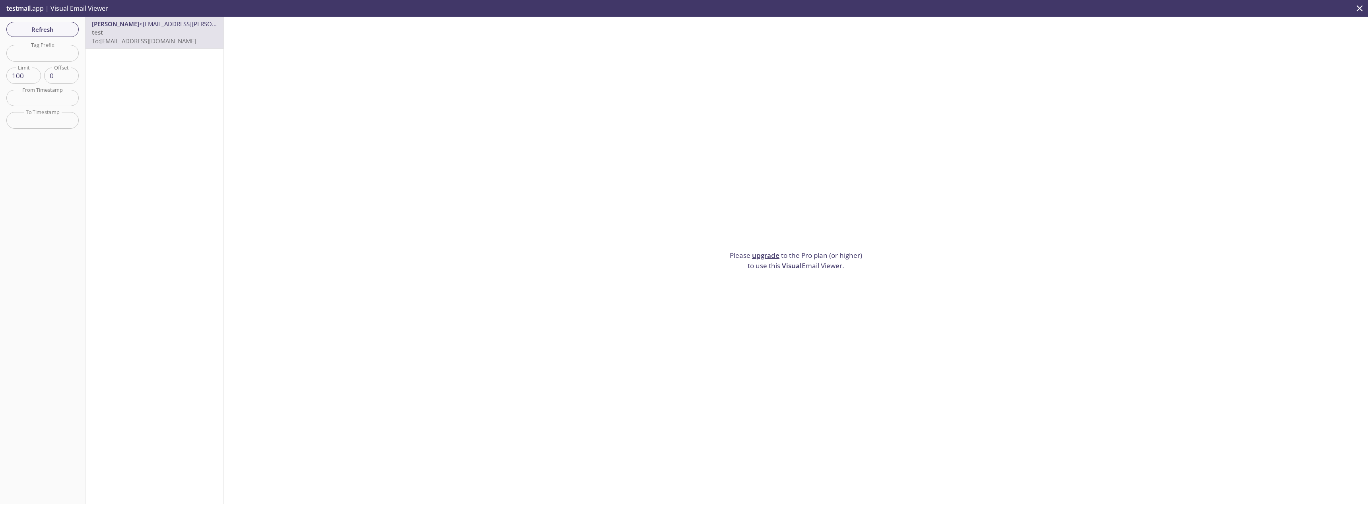
drag, startPoint x: 914, startPoint y: 263, endPoint x: 701, endPoint y: 217, distance: 217.7
click at [707, 218] on div "Please upgrade to the Pro plan (or higher) to use this Visual Email Viewer." at bounding box center [796, 261] width 1144 height 488
click at [701, 217] on div "Please upgrade to the Pro plan (or higher) to use this Visual Email Viewer." at bounding box center [796, 261] width 1144 height 488
drag, startPoint x: 684, startPoint y: 229, endPoint x: 892, endPoint y: 293, distance: 218.2
click at [891, 293] on div "Please upgrade to the Pro plan (or higher) to use this Visual Email Viewer." at bounding box center [796, 261] width 1144 height 488
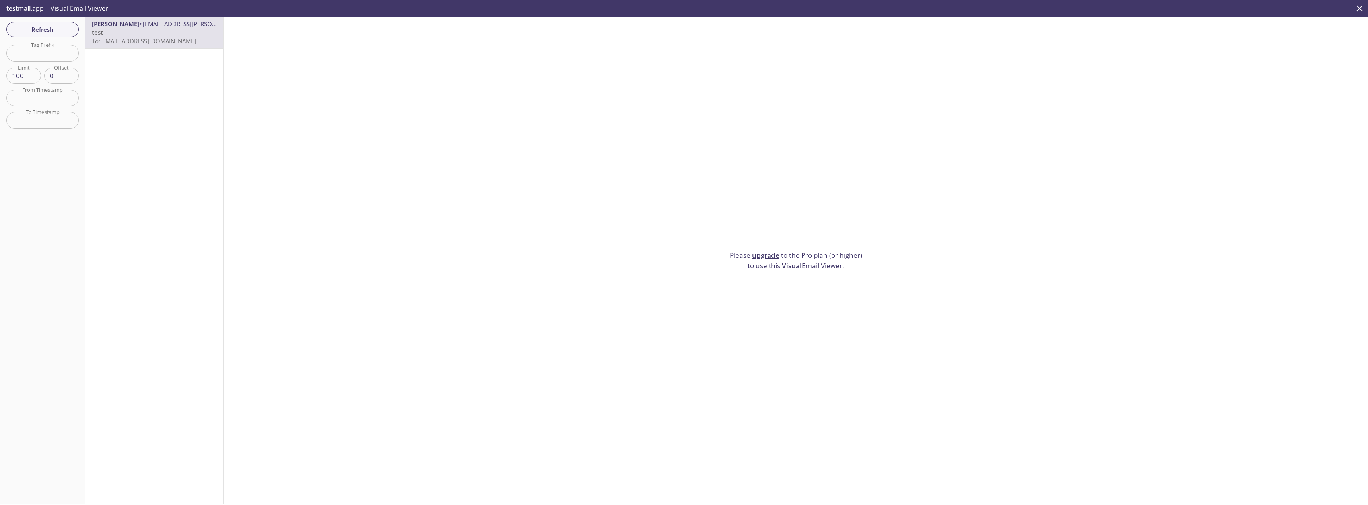
click at [892, 293] on div "Please upgrade to the Pro plan (or higher) to use this Visual Email Viewer." at bounding box center [796, 261] width 1144 height 488
click at [151, 34] on p "test To: 3uexp.test@inbox.testmail.app" at bounding box center [154, 36] width 125 height 17
click at [44, 54] on input "text" at bounding box center [42, 53] width 72 height 16
click at [159, 129] on div "Florent Mauer <Florent.Mauer@fleetback.com> test To: 3uexp.test@inbox.testmail.…" at bounding box center [154, 261] width 138 height 488
click at [373, 153] on div "Please upgrade to the Pro plan (or higher) to use this Visual Email Viewer." at bounding box center [796, 261] width 1144 height 488
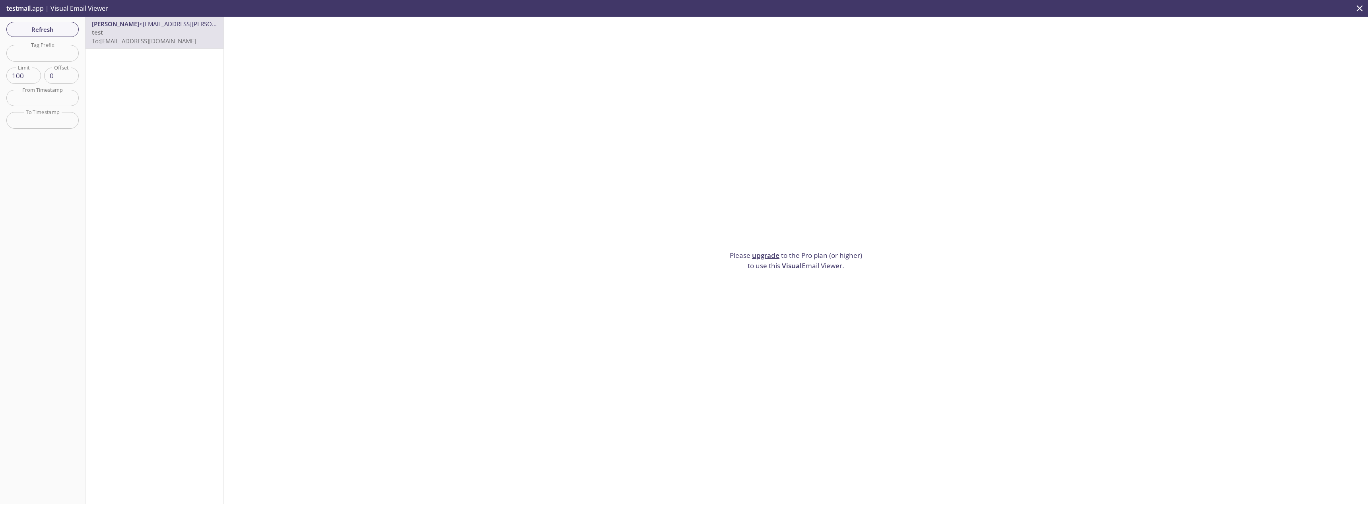
click at [126, 37] on span "To: 3uexp.test@inbox.testmail.app" at bounding box center [144, 41] width 104 height 8
click at [685, 235] on div "Please upgrade to the Pro plan (or higher) to use this Visual Email Viewer." at bounding box center [796, 261] width 1144 height 488
